Goal: Task Accomplishment & Management: Complete application form

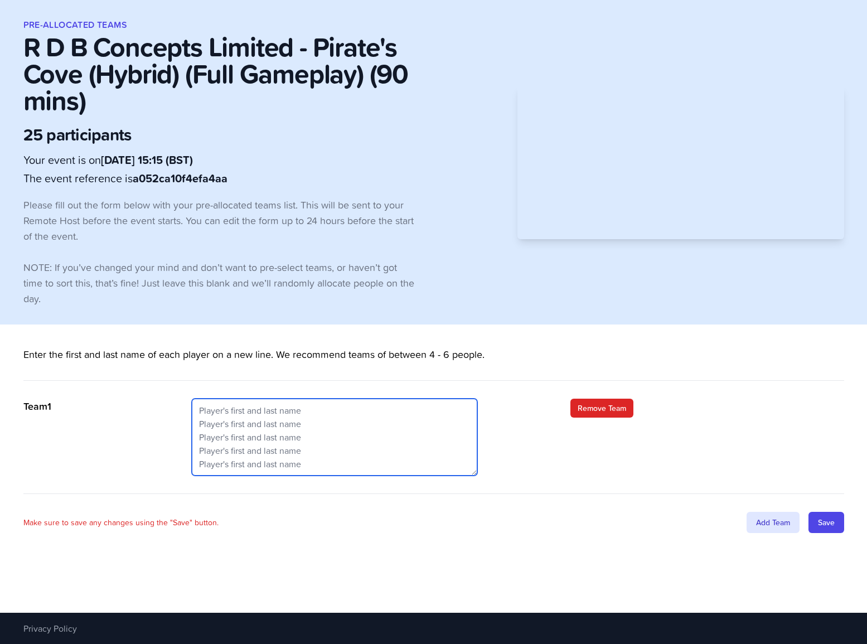
click at [308, 414] on textarea at bounding box center [334, 437] width 285 height 77
click at [255, 411] on textarea at bounding box center [334, 437] width 285 height 77
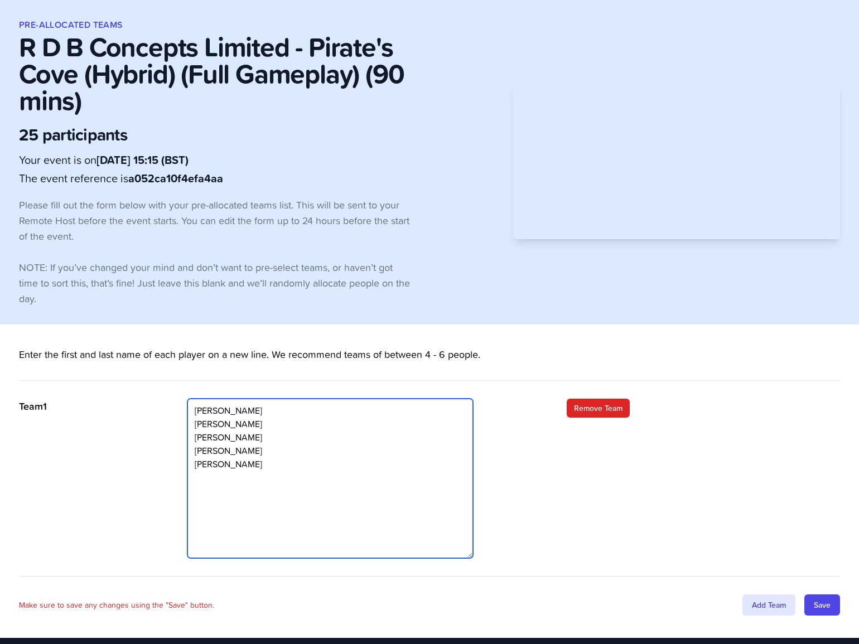
drag, startPoint x: 476, startPoint y: 473, endPoint x: 481, endPoint y: 568, distance: 94.4
click at [481, 558] on div "Antonia Evans Sue Evans Phill Evans Richard Woodfield Kate Herdman" at bounding box center [344, 478] width 315 height 159
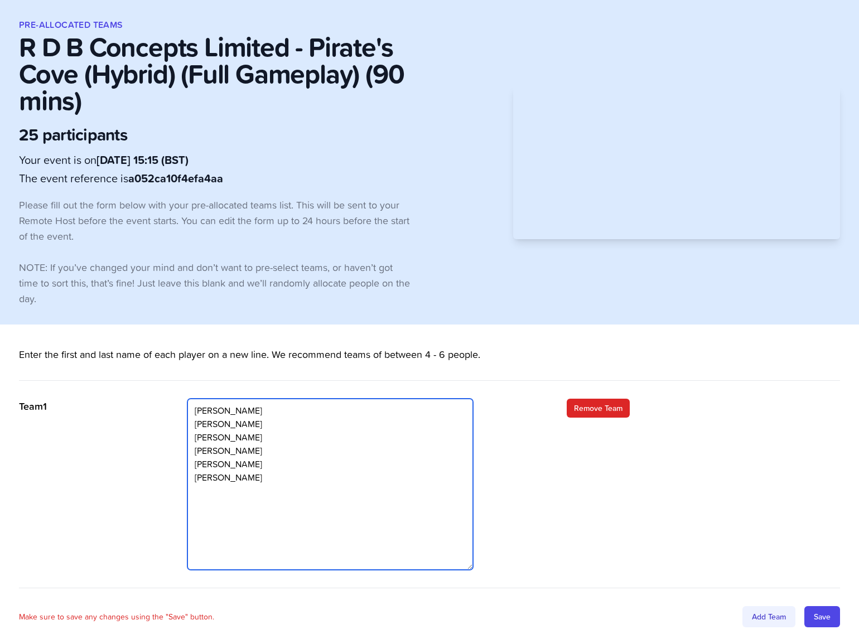
type textarea "Antonia Evans Sue Evans Phill Evans Richard Woodfield Kate Herdman Olivia Stott"
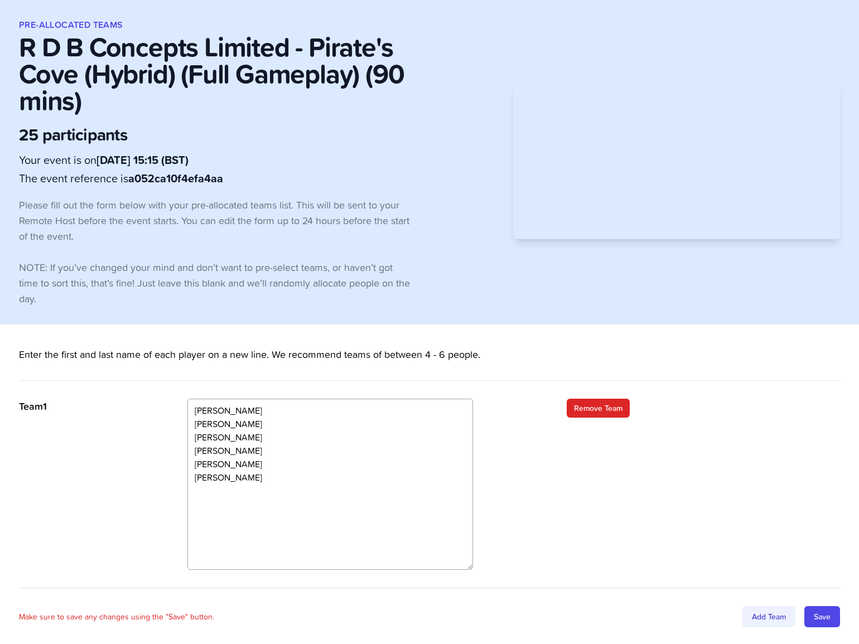
click at [763, 617] on div "Add Team" at bounding box center [768, 616] width 53 height 21
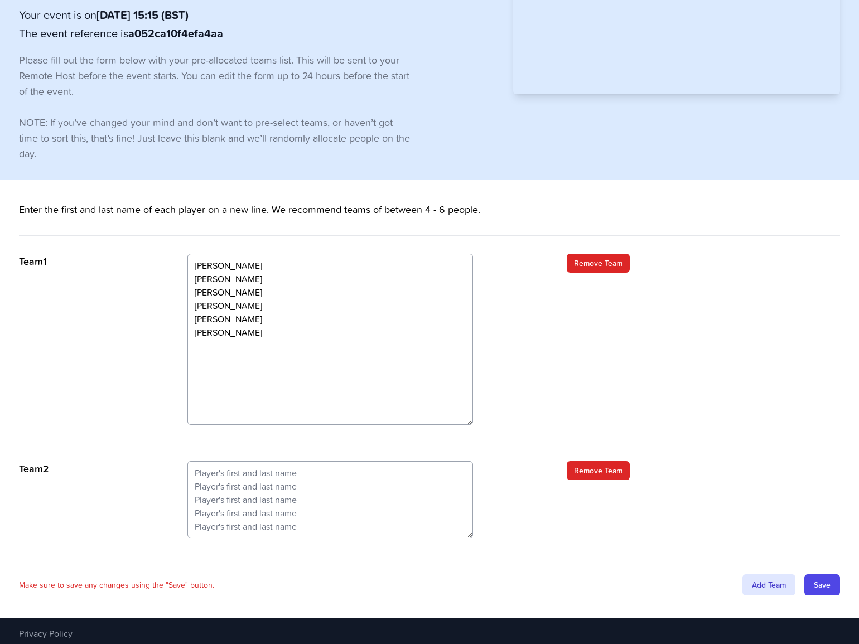
scroll to position [150, 0]
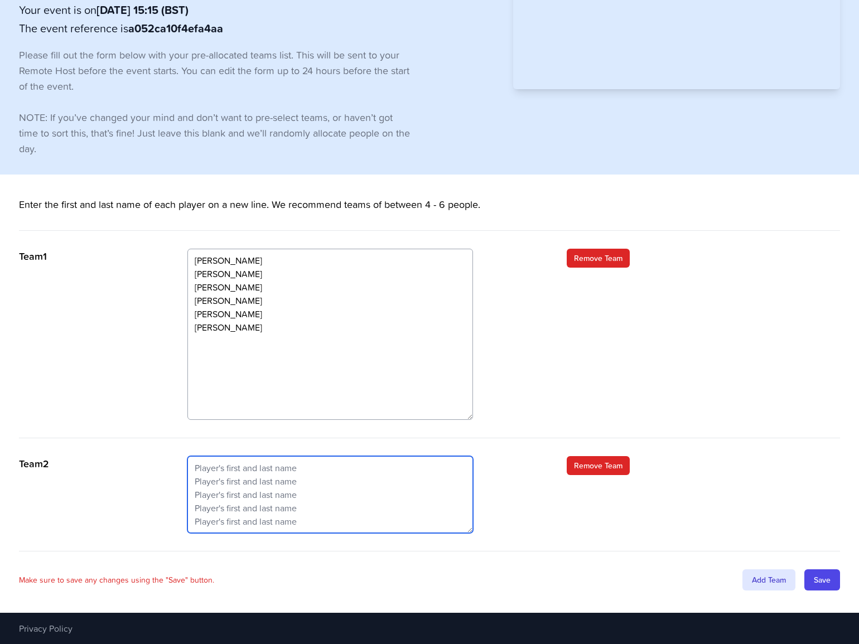
click at [220, 464] on textarea at bounding box center [329, 494] width 285 height 77
type textarea "K"
click at [248, 523] on textarea "Ravi Vaidya Kash Hussain Mark Horne Nathan Kennedy Raveendra" at bounding box center [329, 494] width 285 height 77
click at [268, 525] on textarea "Ravi Vaidya Kash Hussain Mark Horne Nathan Kennedy Raveendra Athapattu Kieron R…" at bounding box center [329, 494] width 285 height 77
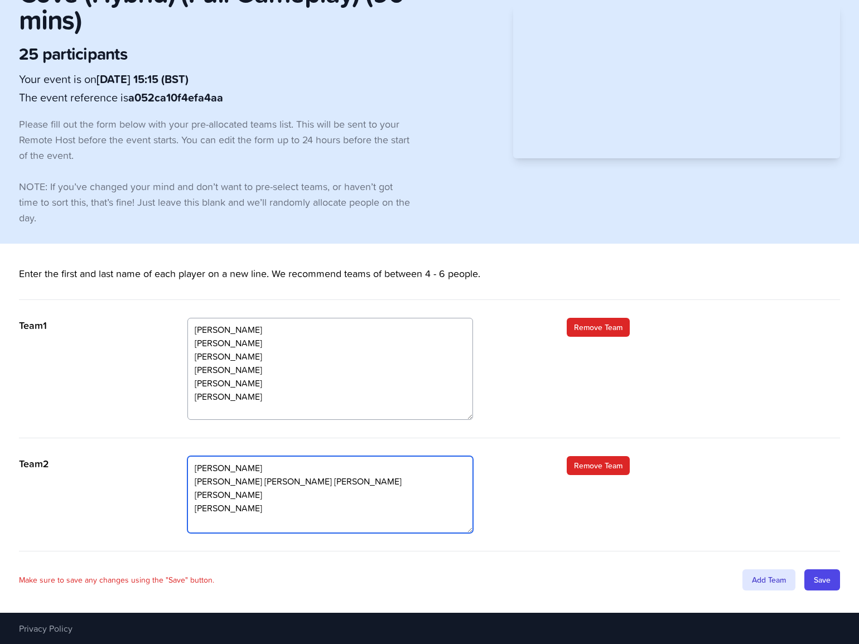
scroll to position [80, 0]
drag, startPoint x: 469, startPoint y: 418, endPoint x: 472, endPoint y: 348, distance: 69.8
click at [472, 348] on textarea "[PERSON_NAME] [PERSON_NAME] [PERSON_NAME] [PERSON_NAME] [PERSON_NAME] [PERSON_N…" at bounding box center [329, 368] width 285 height 101
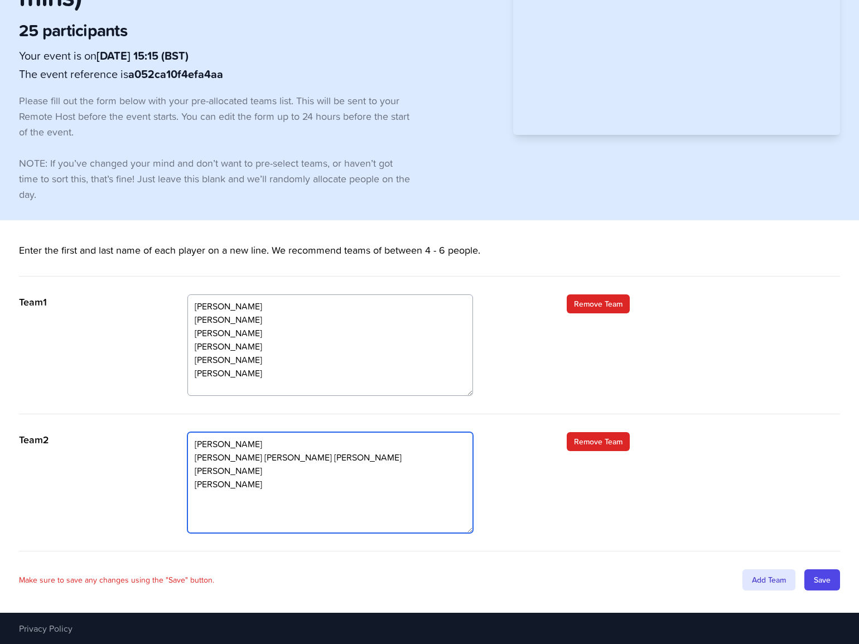
scroll to position [108, 0]
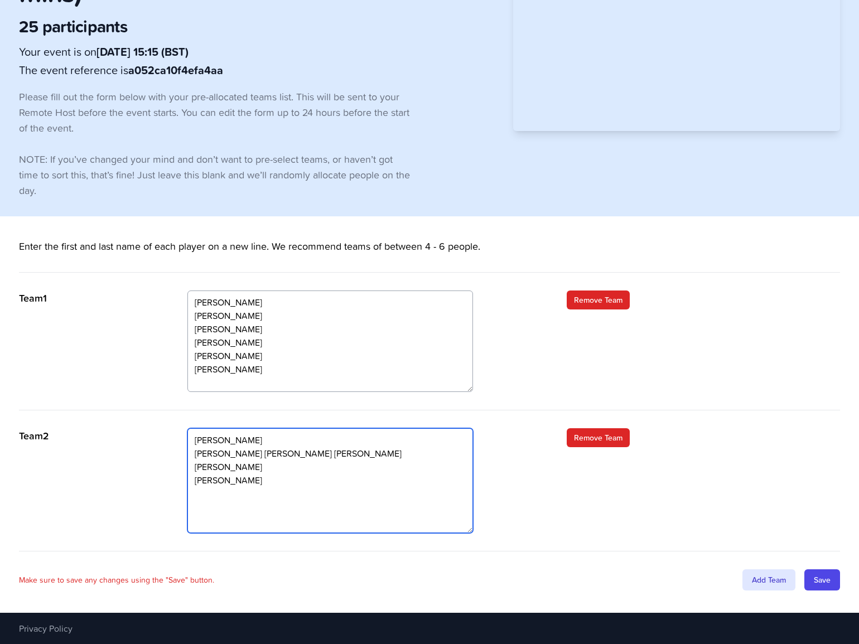
drag, startPoint x: 469, startPoint y: 531, endPoint x: 471, endPoint y: 559, distance: 27.9
click at [471, 559] on div "Enter the first and last name of each player on a new line. We recommend teams …" at bounding box center [429, 415] width 821 height 352
type textarea "[PERSON_NAME] [PERSON_NAME] [PERSON_NAME] [PERSON_NAME] [PERSON_NAME] [PERSON_N…"
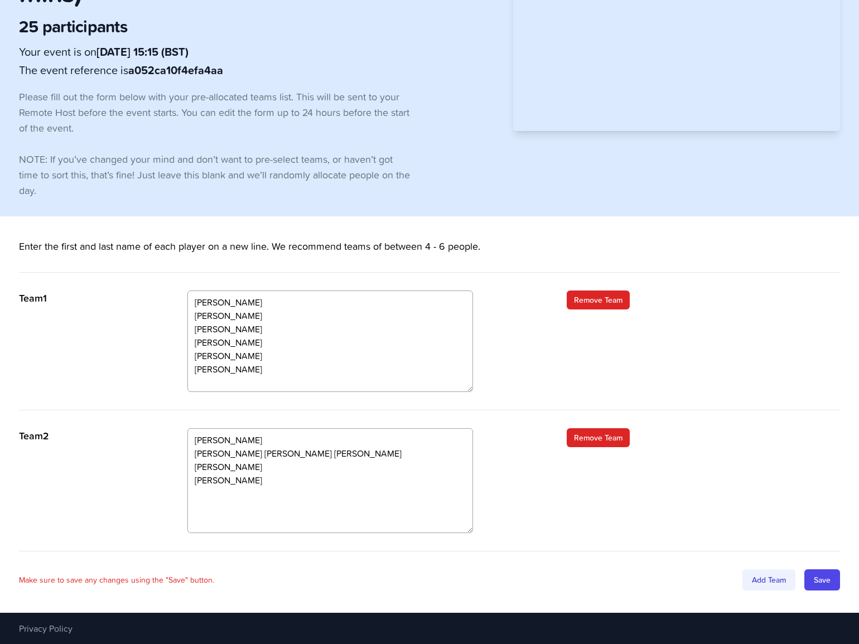
click at [768, 578] on div "Add Team" at bounding box center [768, 579] width 53 height 21
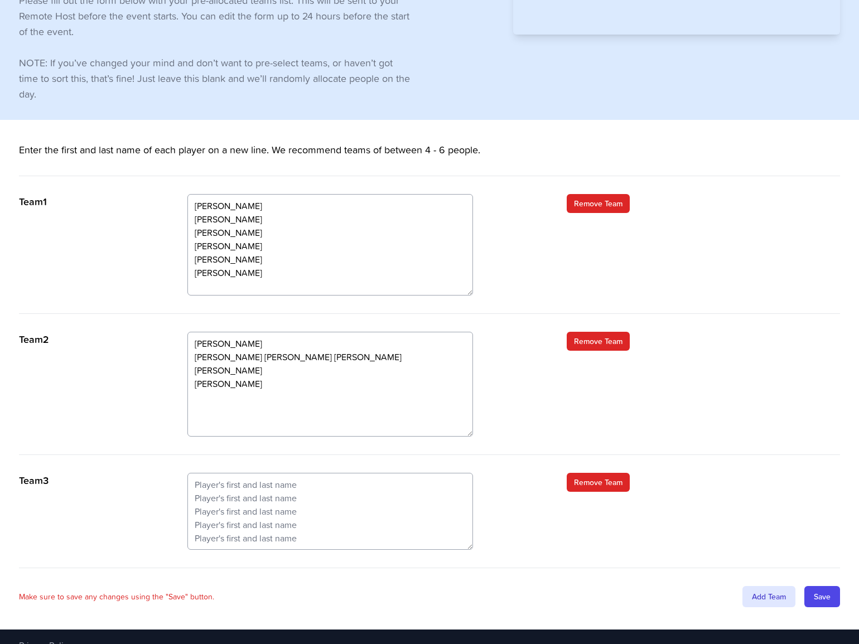
scroll to position [221, 0]
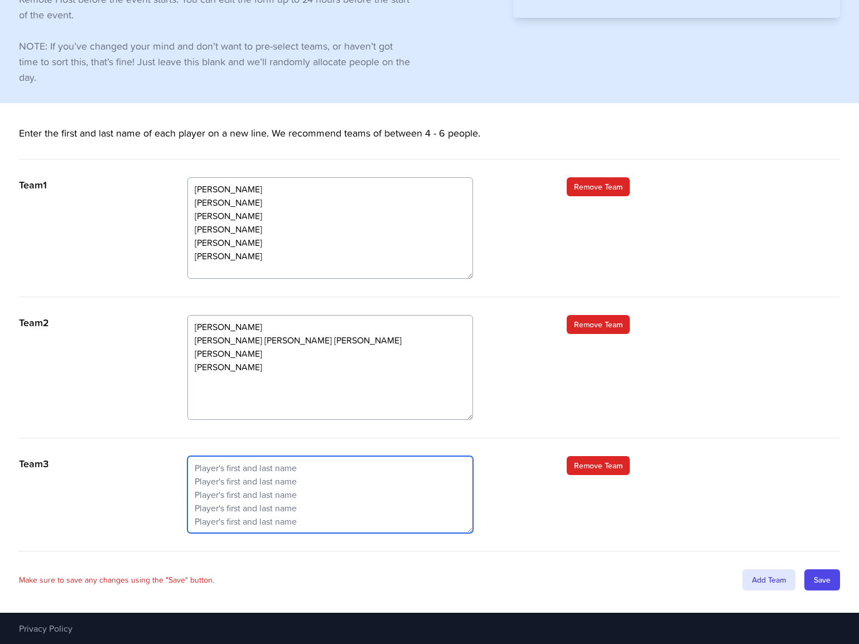
click at [236, 461] on textarea at bounding box center [329, 494] width 285 height 77
click at [230, 467] on textarea at bounding box center [329, 494] width 285 height 77
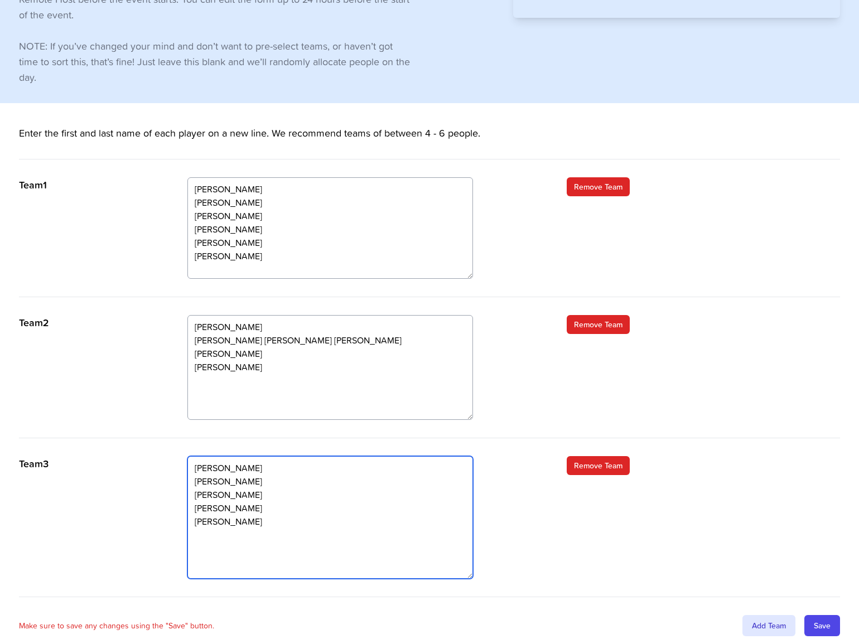
drag, startPoint x: 469, startPoint y: 531, endPoint x: 473, endPoint y: 579, distance: 48.7
click at [473, 579] on div "Dave Evans Justin Sinclair Michal Tarczynski Mumtaz Ali Natalie Stoker" at bounding box center [344, 517] width 315 height 123
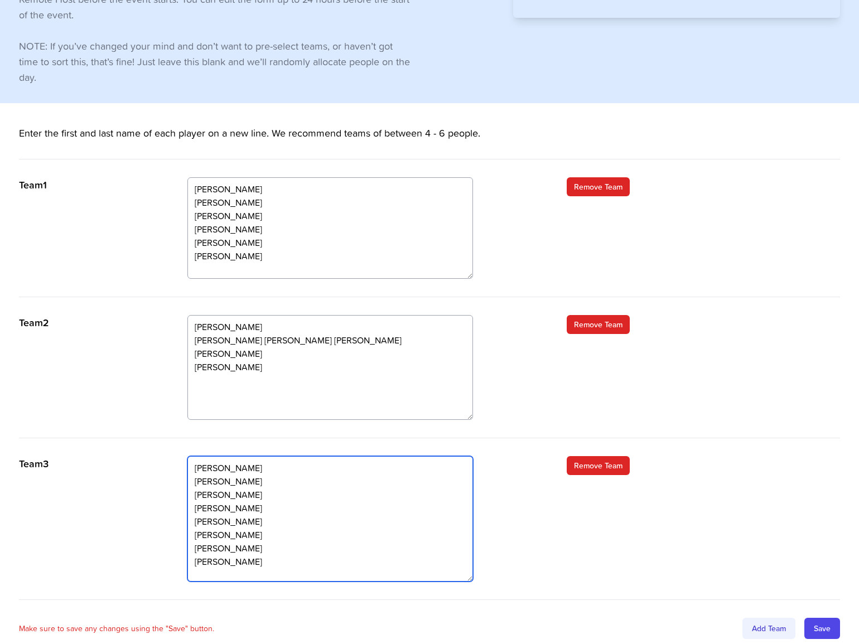
type textarea "Dave Evans Justin Sinclair Michal Tarczynski Mumtaz Ali Natalie Stoker Richard …"
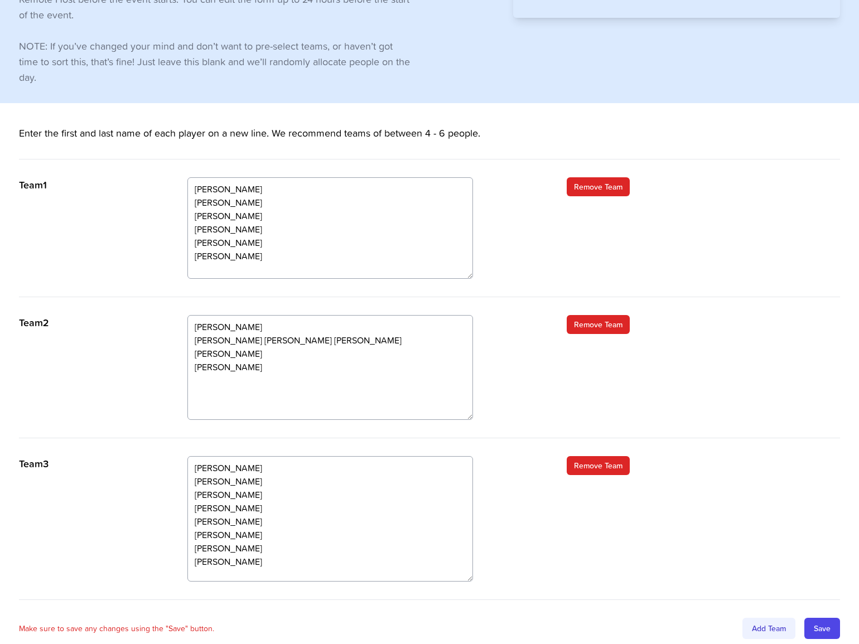
click at [755, 622] on div "Add Team" at bounding box center [768, 628] width 53 height 21
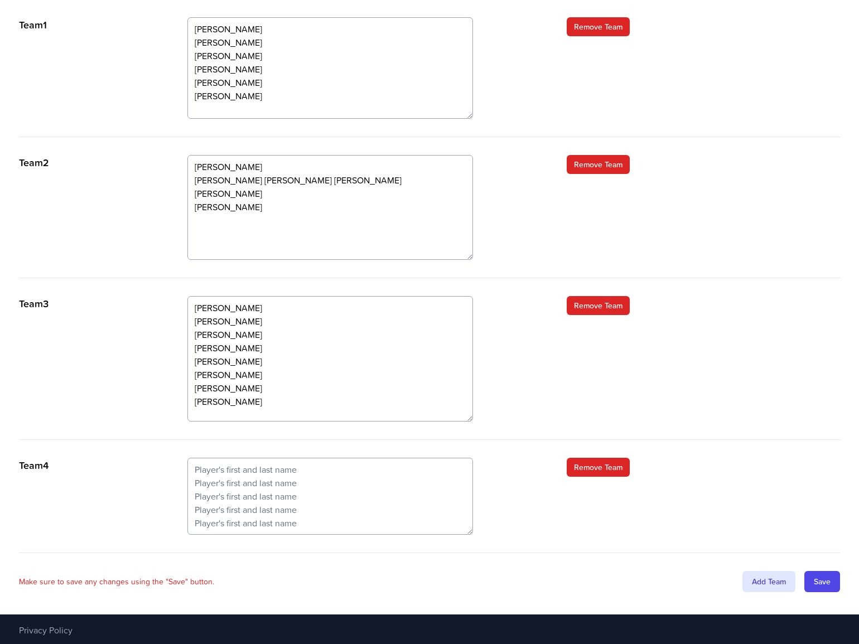
scroll to position [383, 0]
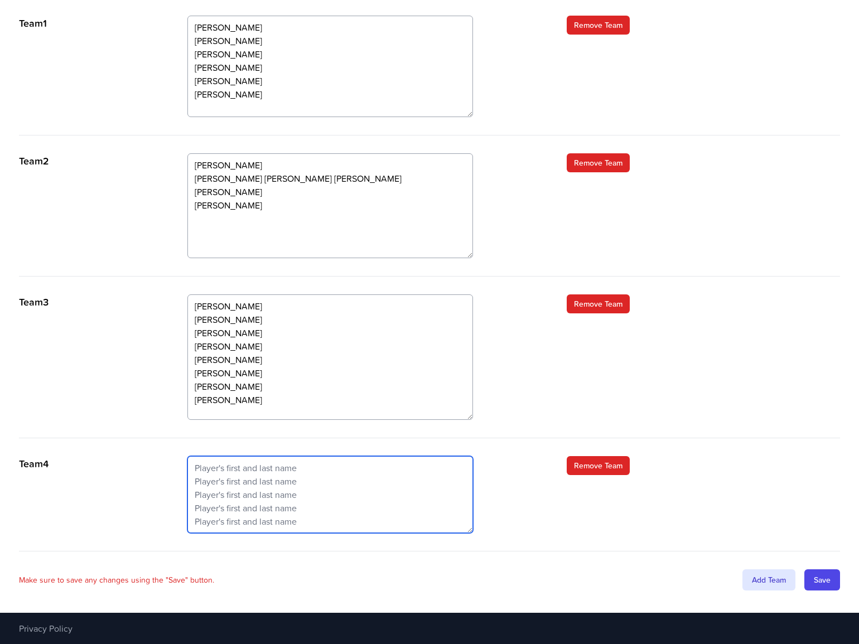
click at [220, 468] on textarea at bounding box center [329, 494] width 285 height 77
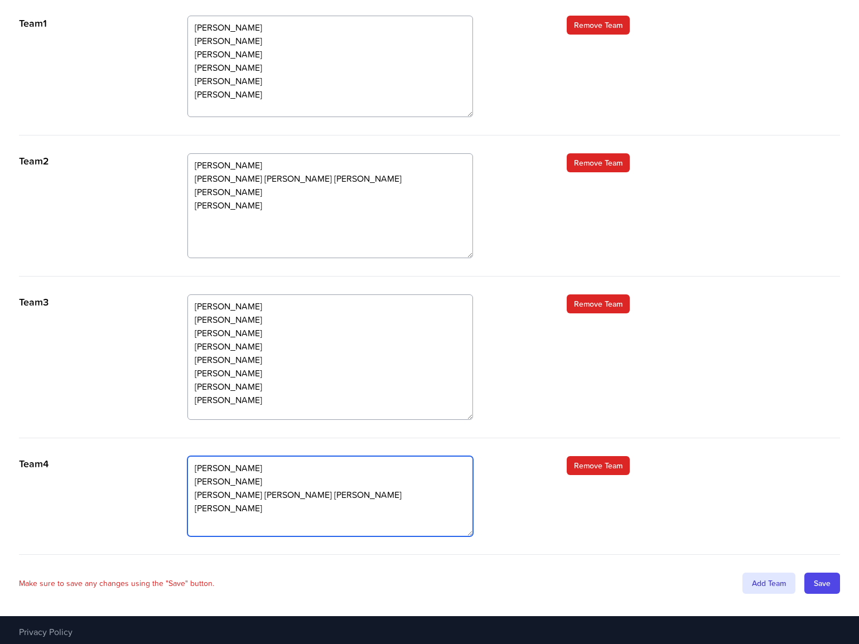
scroll to position [0, 0]
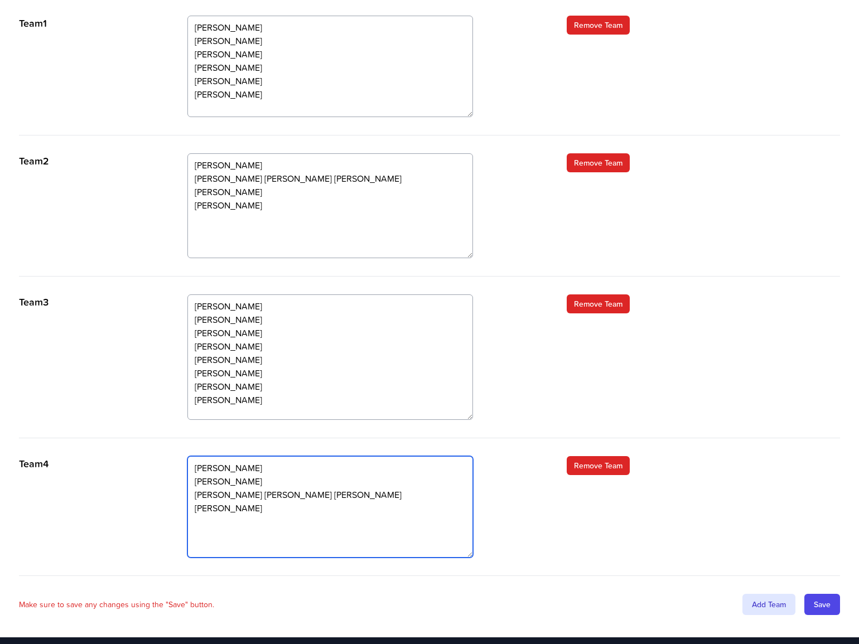
drag, startPoint x: 468, startPoint y: 531, endPoint x: 470, endPoint y: 555, distance: 24.6
click at [470, 555] on textarea "Steve Mitchell Sam Borrington Sally Stacey Hardeep Channa Graham Collinson Coli…" at bounding box center [329, 506] width 285 height 101
click at [259, 550] on textarea "Steve Mitchell Sam Borrington Sally Stacey Hardeep Channa Graham Collinson Coli…" at bounding box center [329, 506] width 285 height 101
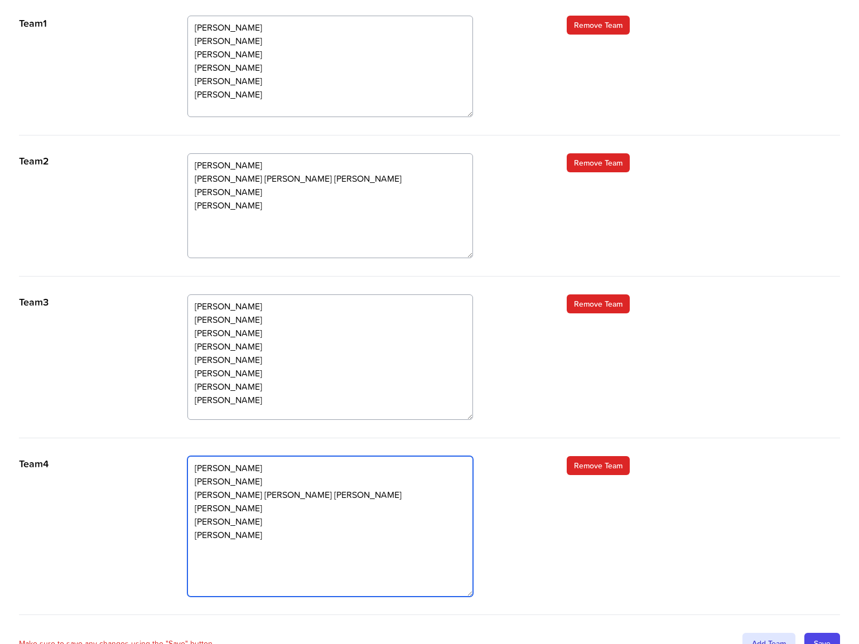
drag, startPoint x: 472, startPoint y: 556, endPoint x: 468, endPoint y: 595, distance: 39.2
click at [468, 595] on textarea "[PERSON_NAME] [PERSON_NAME] [PERSON_NAME] [PERSON_NAME] [PERSON_NAME] [PERSON_N…" at bounding box center [329, 526] width 285 height 140
type textarea "[PERSON_NAME] [PERSON_NAME] [PERSON_NAME] [PERSON_NAME] [PERSON_NAME] [PERSON_N…"
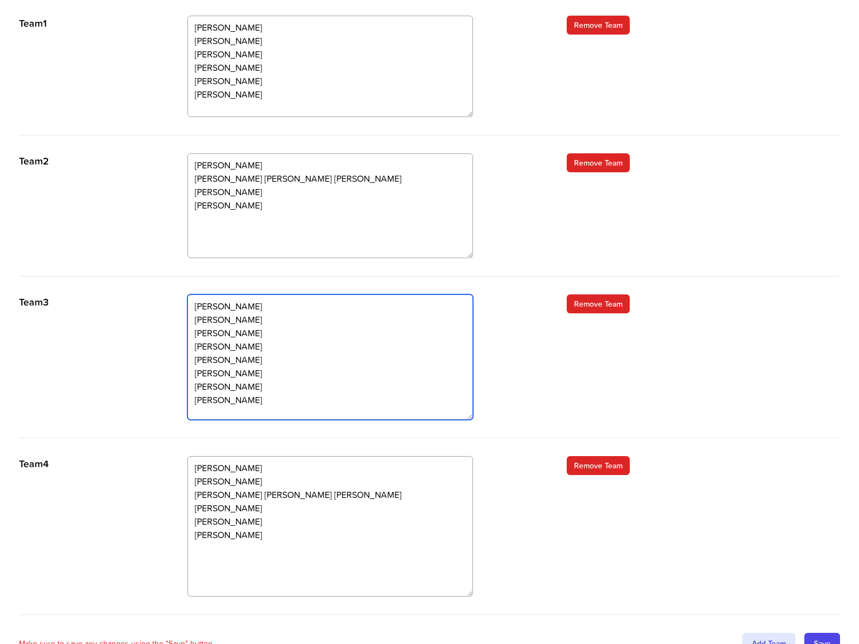
drag, startPoint x: 255, startPoint y: 360, endPoint x: 193, endPoint y: 364, distance: 61.4
click at [193, 364] on textarea "Dave Evans Justin Sinclair Michal Tarczynski Mumtaz Ali Natalie Stoker Richard …" at bounding box center [329, 356] width 285 height 125
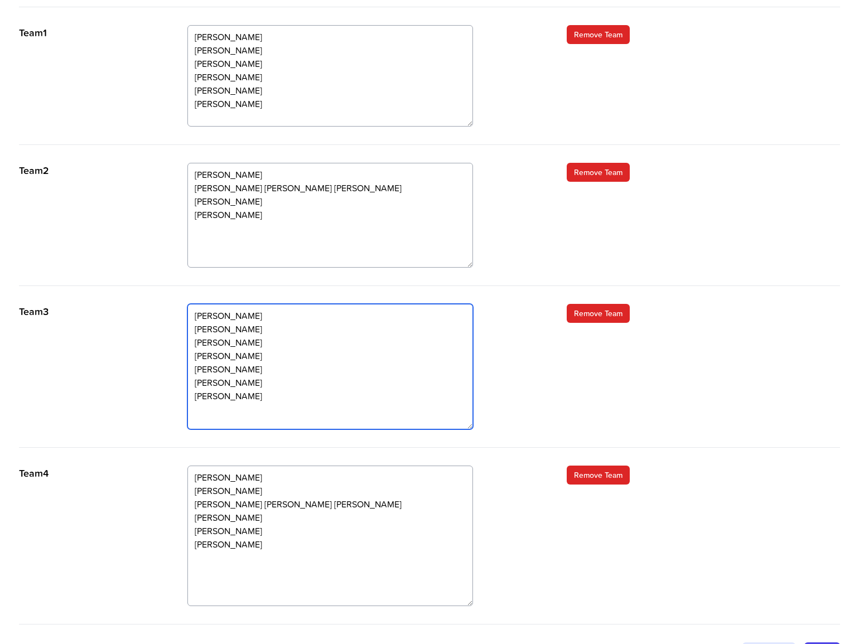
scroll to position [383, 0]
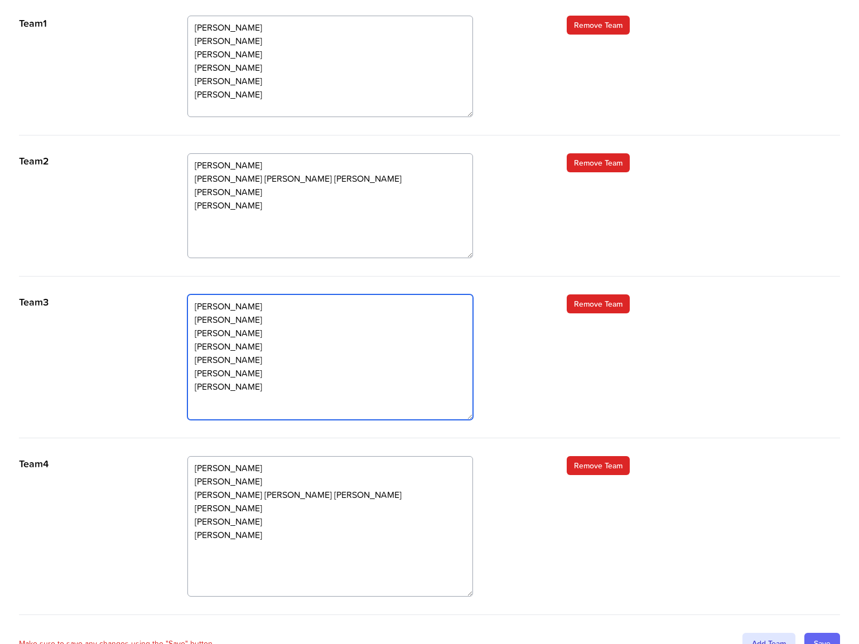
type textarea "[PERSON_NAME] [PERSON_NAME] [PERSON_NAME] [PERSON_NAME] [PERSON_NAME] [PERSON_N…"
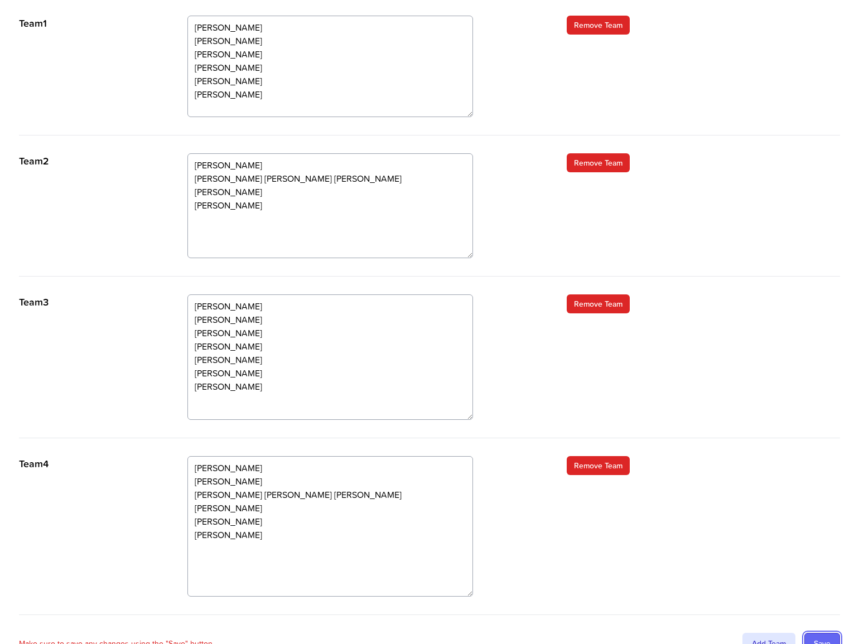
click at [826, 637] on input "Save" at bounding box center [822, 643] width 36 height 21
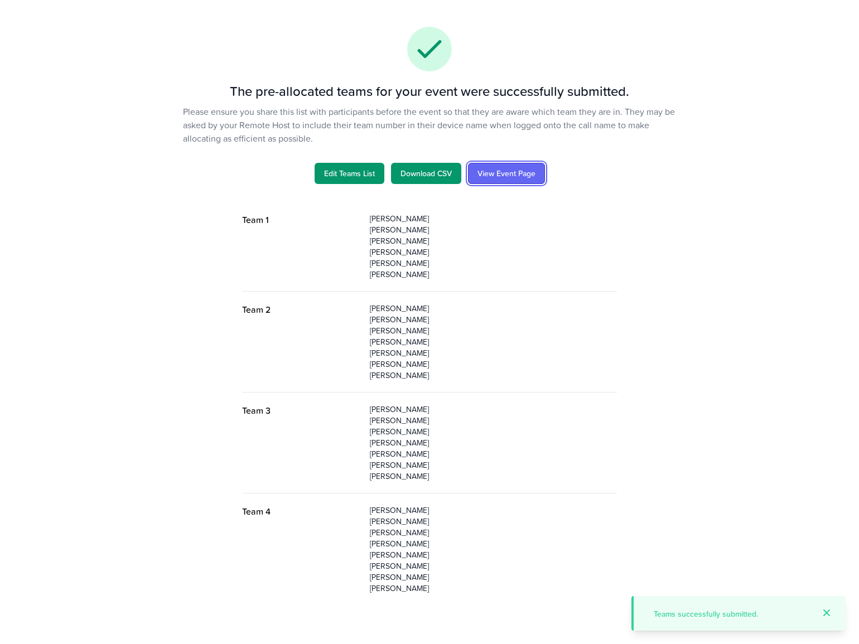
click at [518, 168] on link "View Event Page" at bounding box center [506, 173] width 77 height 21
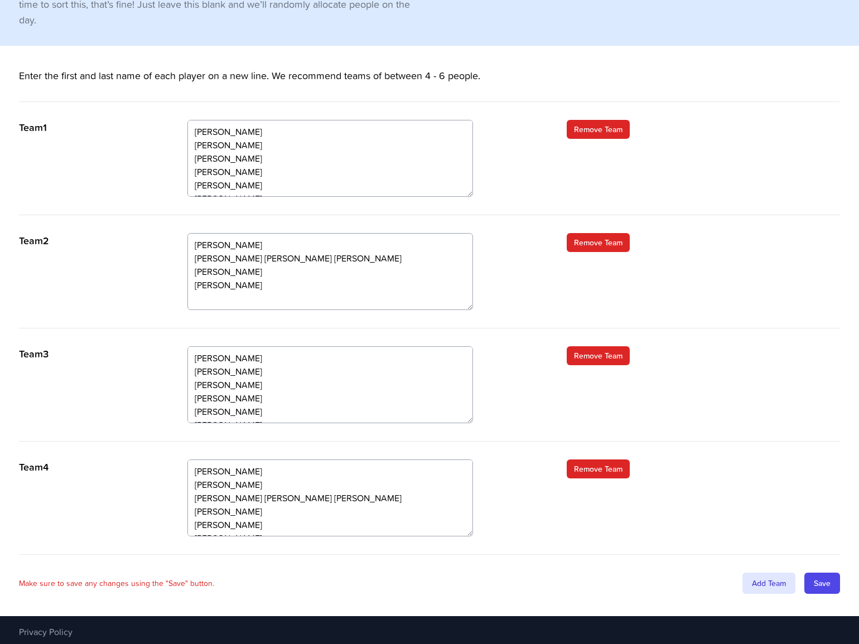
scroll to position [13, 0]
click at [275, 188] on textarea "[PERSON_NAME] [PERSON_NAME] [PERSON_NAME] [PERSON_NAME] [PERSON_NAME] [PERSON_N…" at bounding box center [329, 158] width 285 height 77
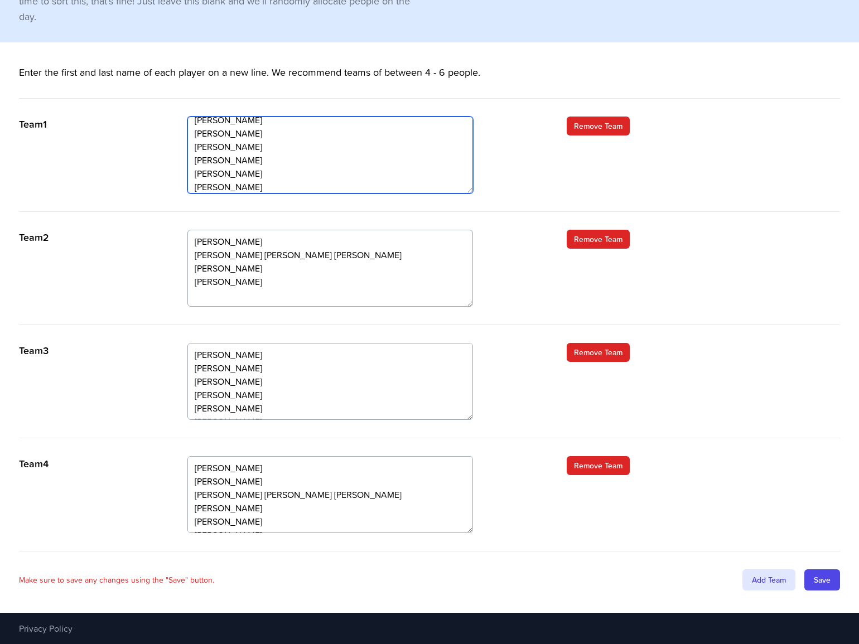
scroll to position [40, 0]
type textarea "[PERSON_NAME] [PERSON_NAME] [PERSON_NAME] [PERSON_NAME] [PERSON_NAME] [PERSON_N…"
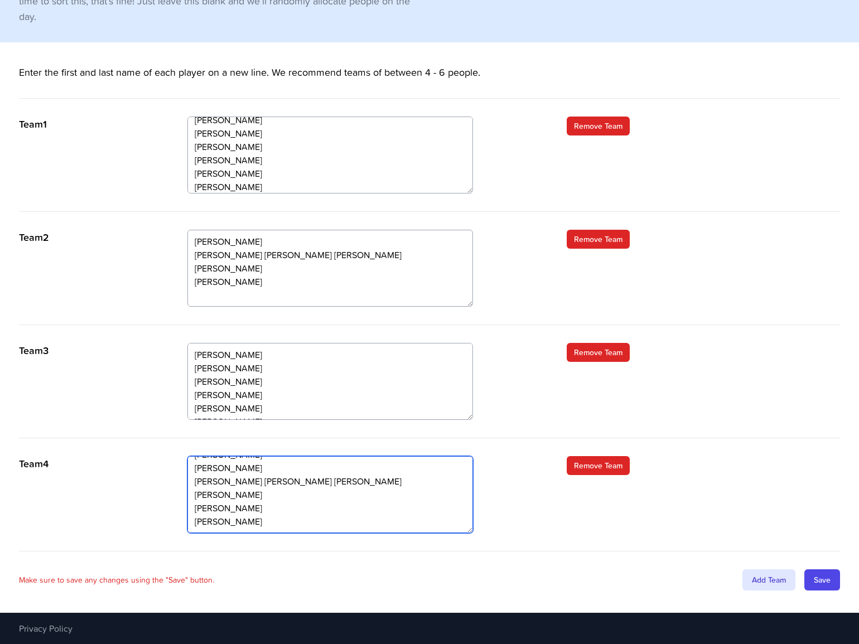
drag, startPoint x: 273, startPoint y: 508, endPoint x: 187, endPoint y: 514, distance: 86.6
click at [187, 514] on div "Team 4 [PERSON_NAME] [PERSON_NAME] [PERSON_NAME] [PERSON_NAME] [PERSON_NAME] [P…" at bounding box center [429, 503] width 821 height 95
type textarea "[PERSON_NAME] [PERSON_NAME] [PERSON_NAME] [PERSON_NAME] [PERSON_NAME] [PERSON_N…"
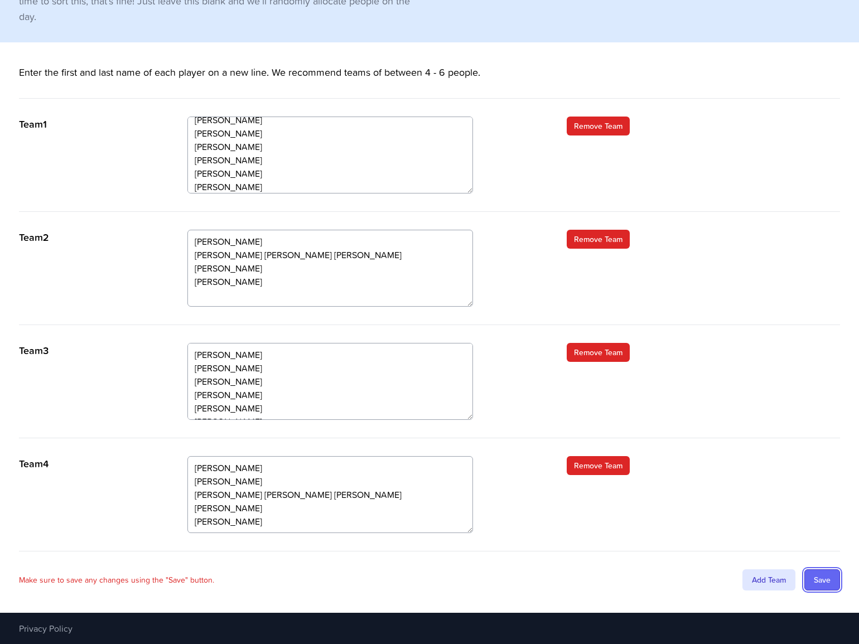
click at [821, 578] on input "Save" at bounding box center [822, 579] width 36 height 21
